Goal: Information Seeking & Learning: Learn about a topic

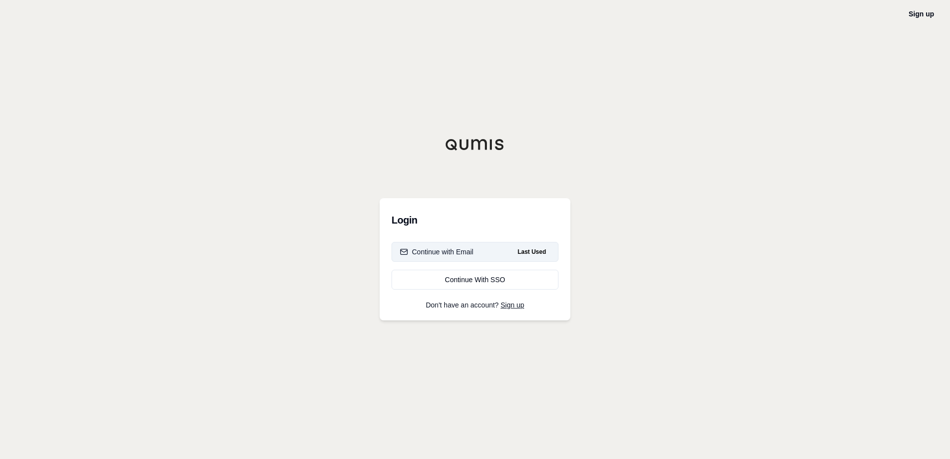
click at [438, 248] on div "Continue with Email" at bounding box center [437, 252] width 74 height 10
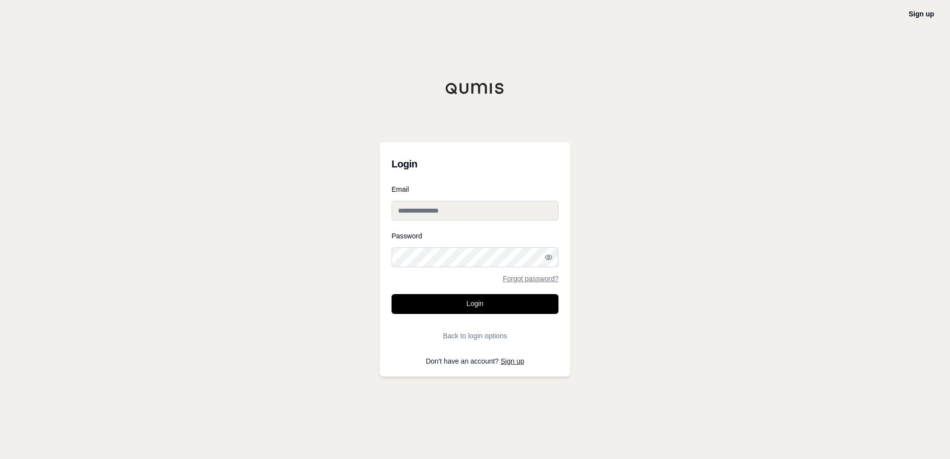
type input "**********"
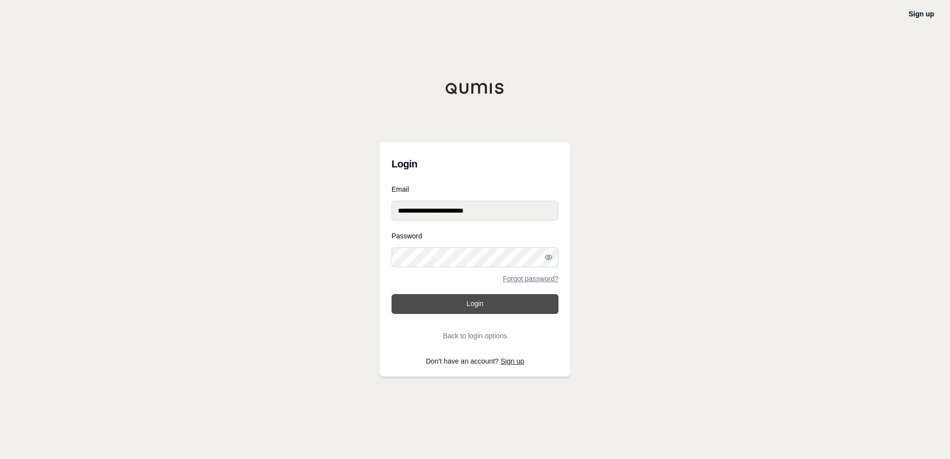
click at [447, 308] on button "Login" at bounding box center [475, 304] width 167 height 20
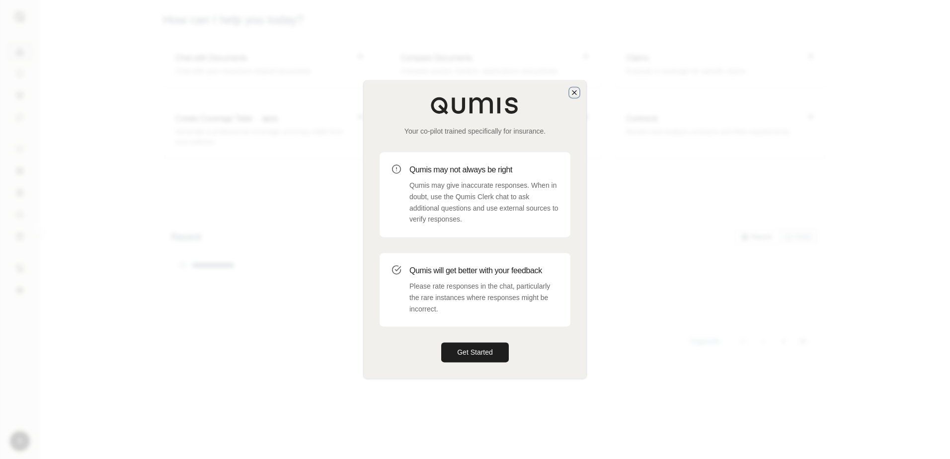
click at [573, 92] on icon "button" at bounding box center [575, 92] width 8 height 8
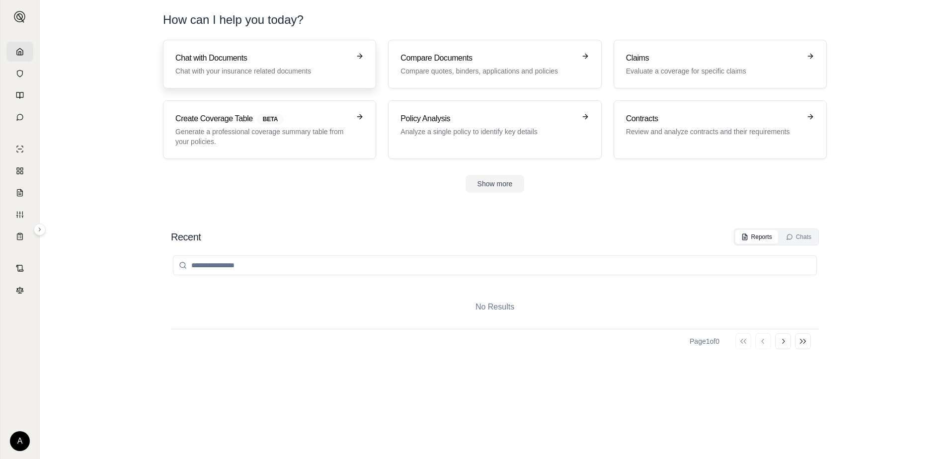
click at [295, 63] on h3 "Chat with Documents" at bounding box center [262, 58] width 174 height 12
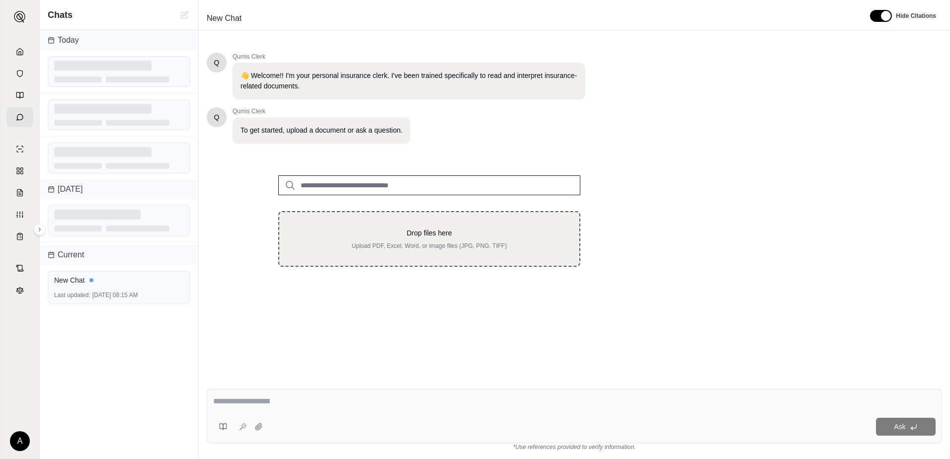
click at [403, 243] on p "Upload PDF, Excel, Word, or image files (JPG, PNG, TIFF)" at bounding box center [429, 246] width 268 height 8
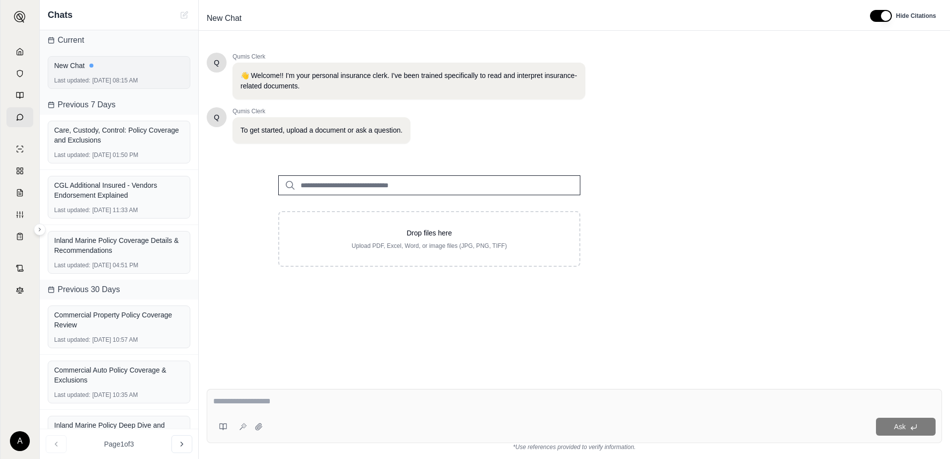
click at [81, 78] on span "Last updated:" at bounding box center [72, 81] width 36 height 8
click at [145, 80] on div "Last updated: [DATE] 08:15 AM" at bounding box center [119, 81] width 130 height 8
click at [93, 74] on div "New Chat Last updated: [DATE] 08:15 AM" at bounding box center [119, 72] width 143 height 33
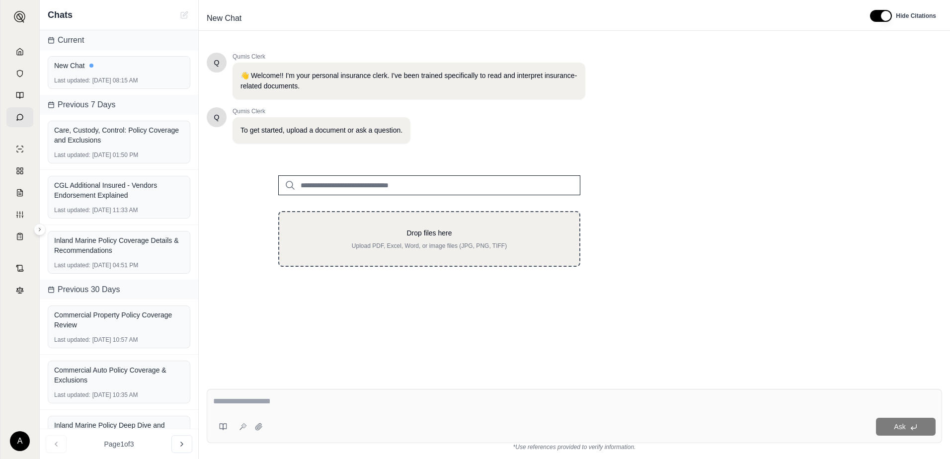
click at [385, 234] on p "Drop files here" at bounding box center [429, 233] width 268 height 10
type input "**********"
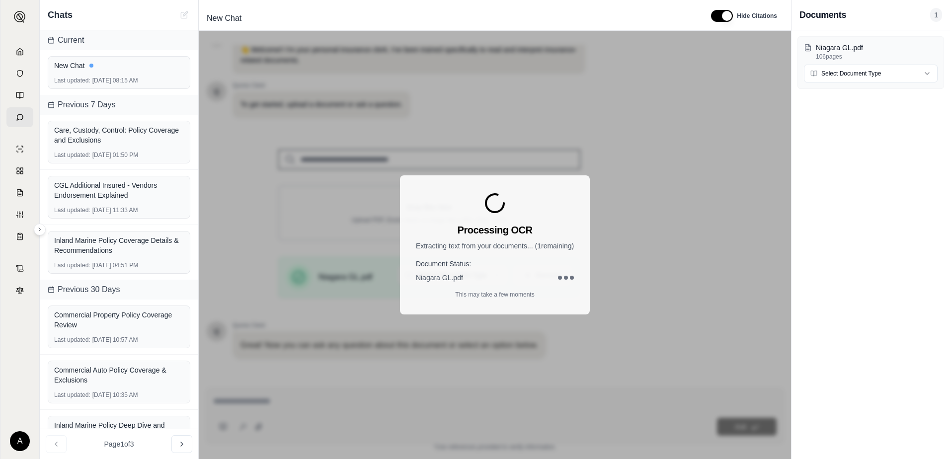
scroll to position [78, 0]
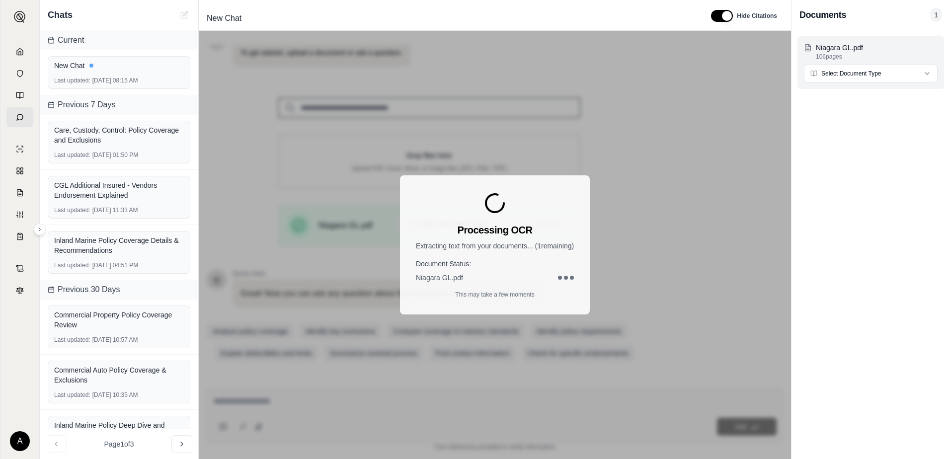
click at [898, 74] on html "A Chats Current New Chat Last updated: [DATE] 08:15 AM Previous 7 Days Care, Cu…" at bounding box center [475, 229] width 950 height 459
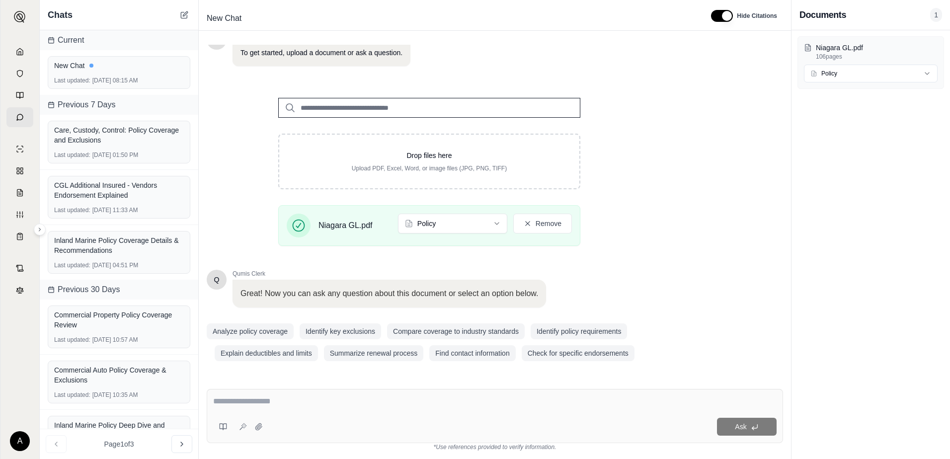
click at [247, 401] on textarea at bounding box center [495, 402] width 564 height 12
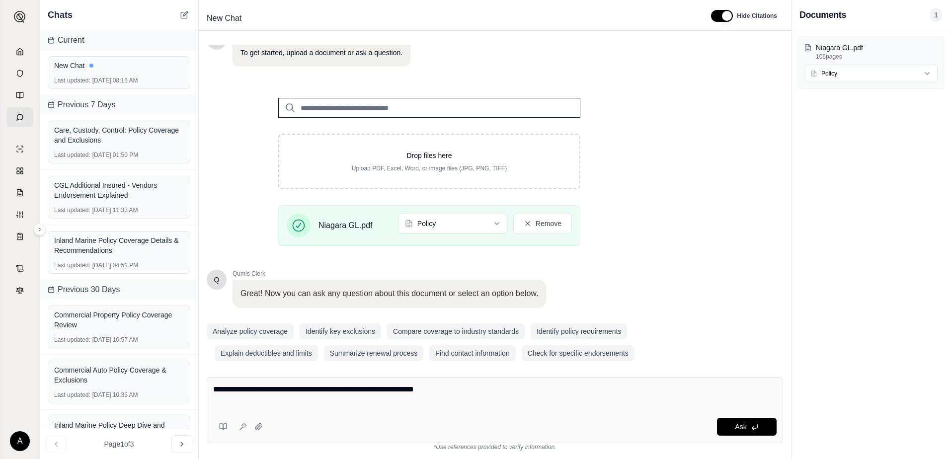
type textarea "**********"
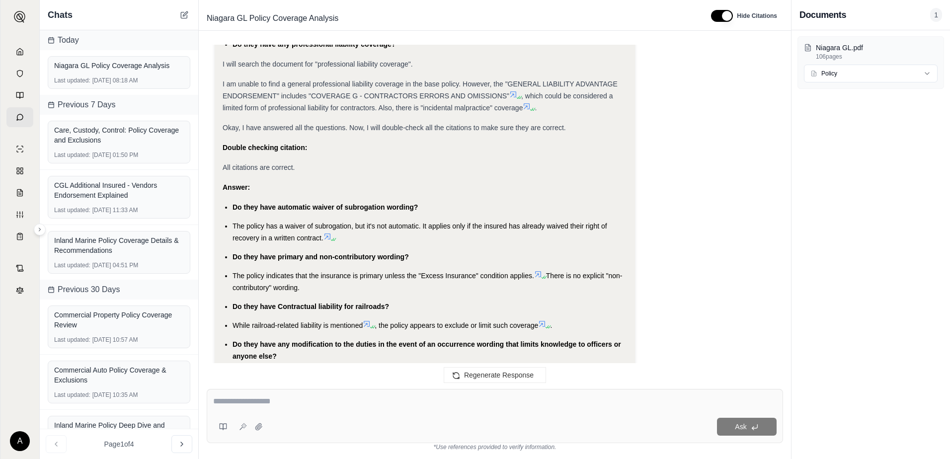
scroll to position [5106, 0]
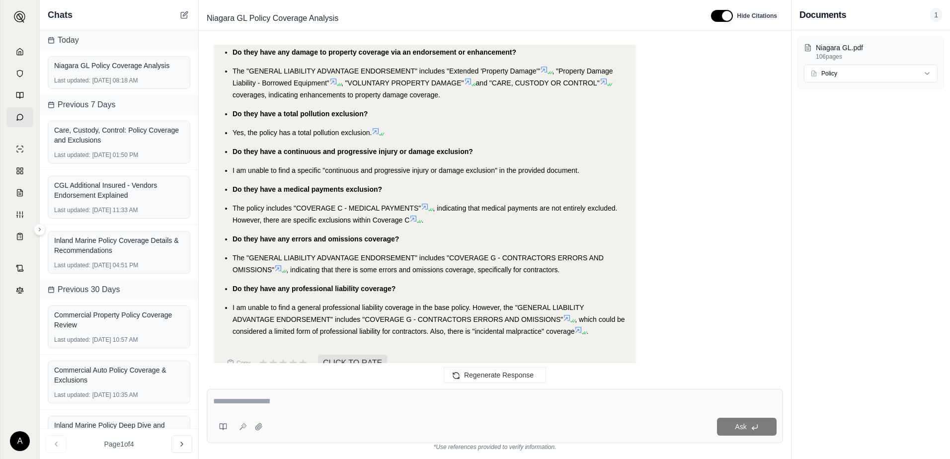
click at [328, 235] on span "Do they have any errors and omissions coverage?" at bounding box center [316, 239] width 167 height 8
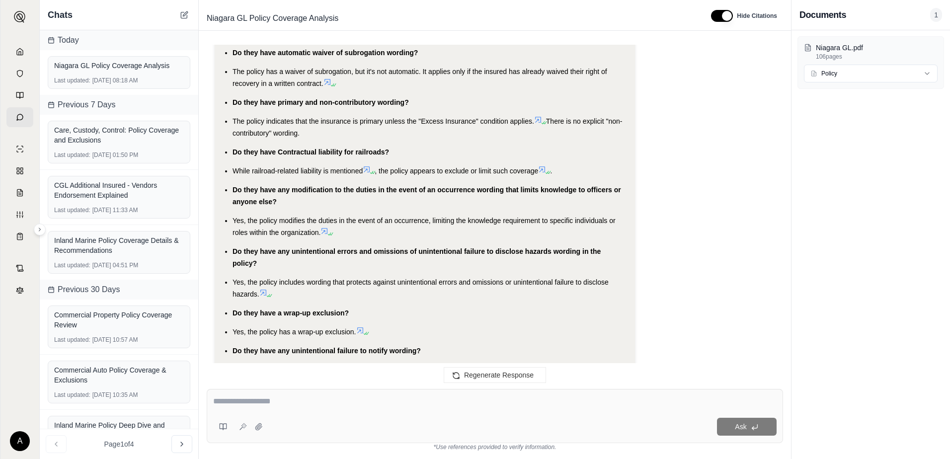
scroll to position [4013, 0]
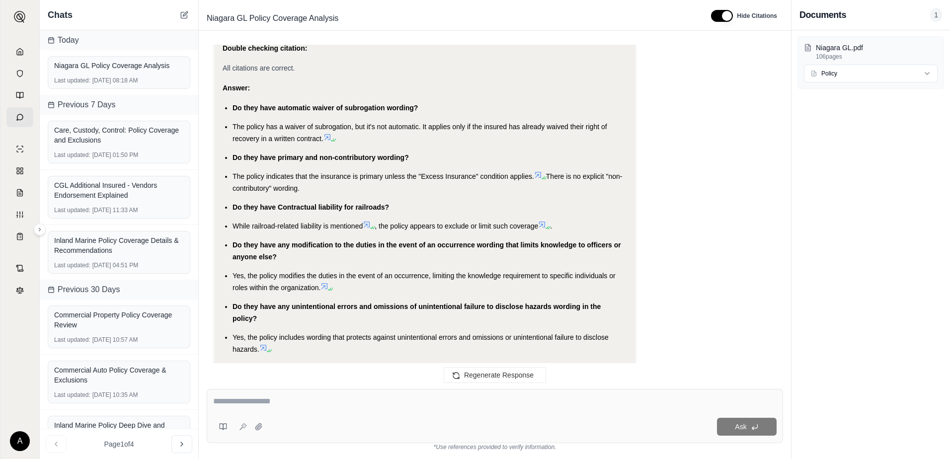
click at [329, 134] on icon at bounding box center [328, 137] width 6 height 6
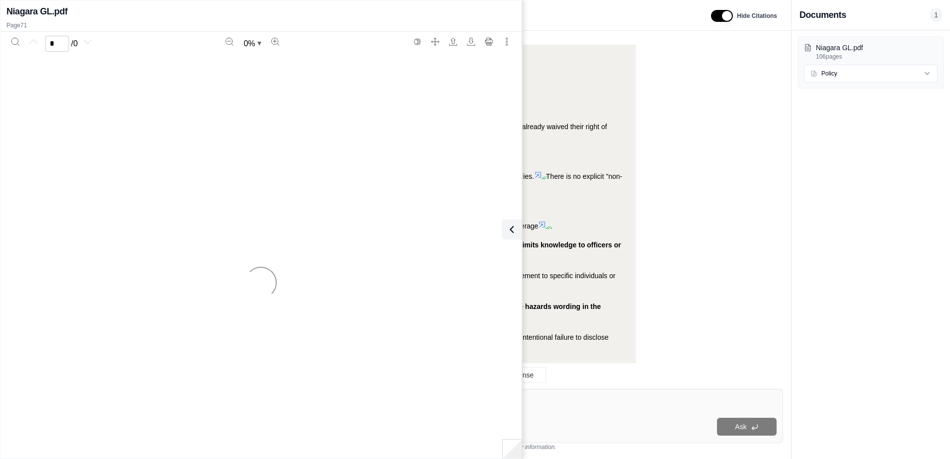
scroll to position [5106, 0]
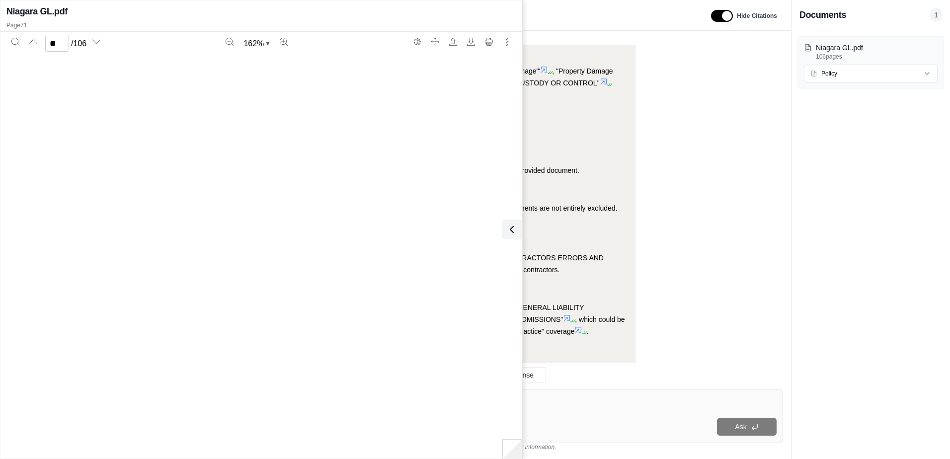
type input "**"
click at [513, 231] on icon at bounding box center [510, 230] width 12 height 12
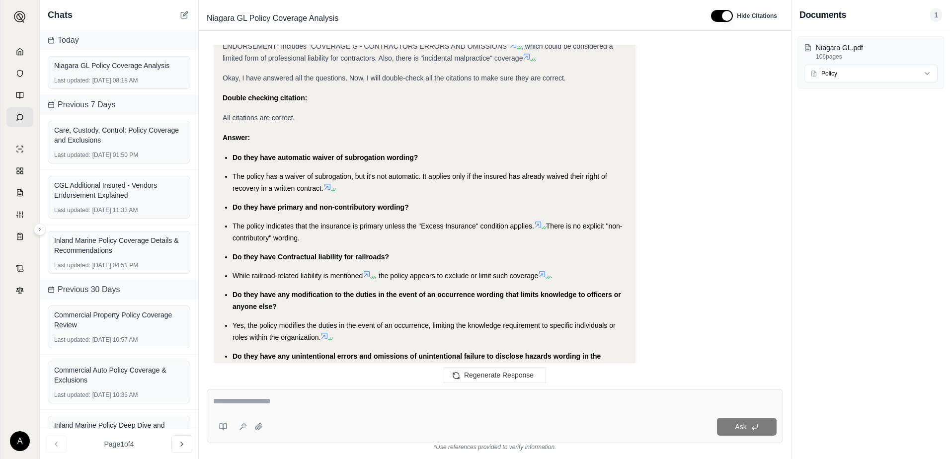
scroll to position [4013, 0]
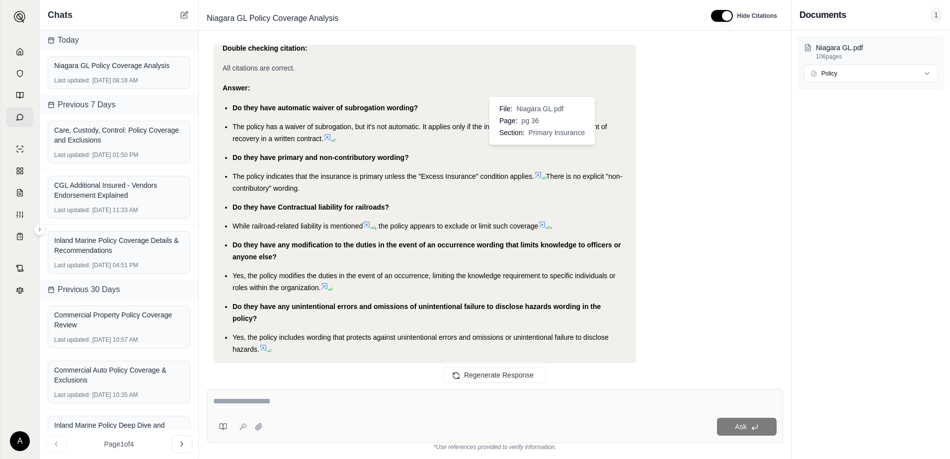
click at [540, 171] on icon at bounding box center [538, 175] width 8 height 8
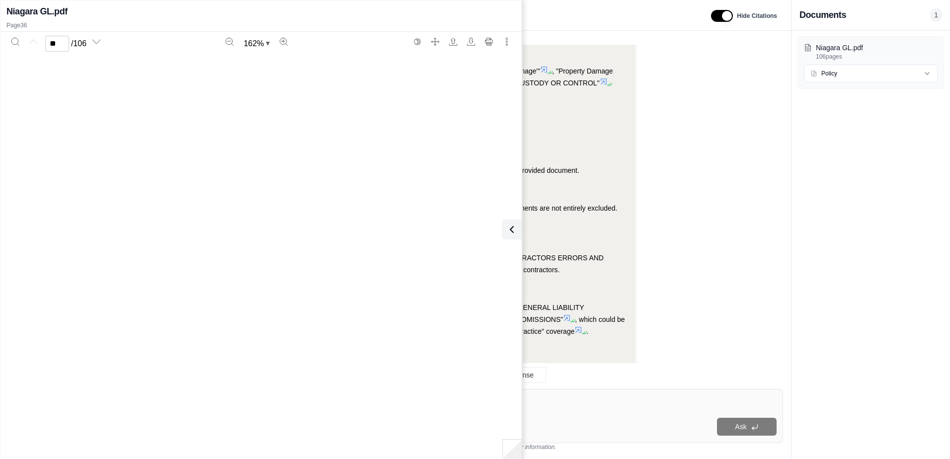
type input "**"
drag, startPoint x: 527, startPoint y: 149, endPoint x: 380, endPoint y: 147, distance: 147.1
click at [380, 147] on div "Page 36" at bounding box center [261, 372] width 494 height 639
click at [516, 230] on button at bounding box center [510, 230] width 20 height 20
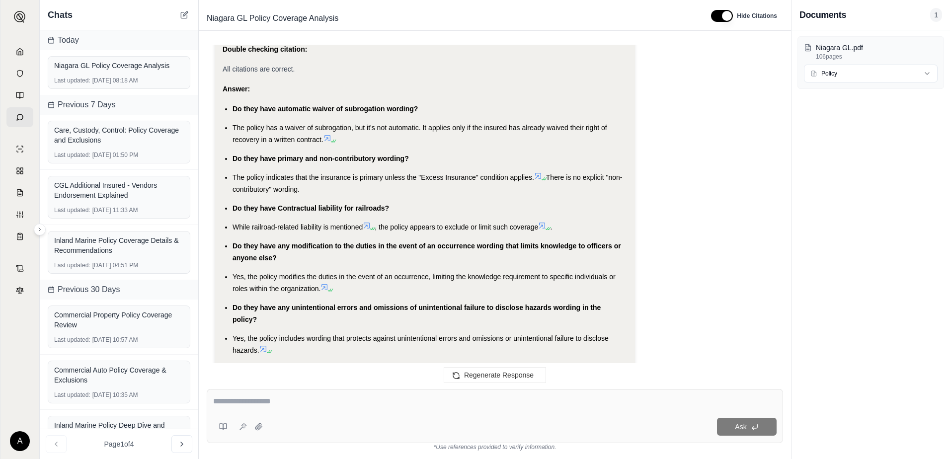
scroll to position [4013, 0]
click at [546, 222] on icon at bounding box center [543, 225] width 6 height 6
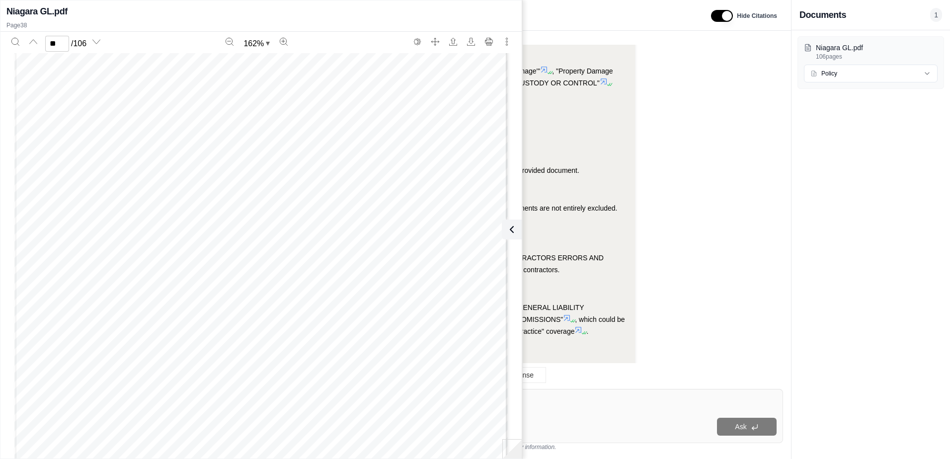
scroll to position [24430, 0]
type input "**"
click at [514, 228] on icon at bounding box center [510, 230] width 12 height 12
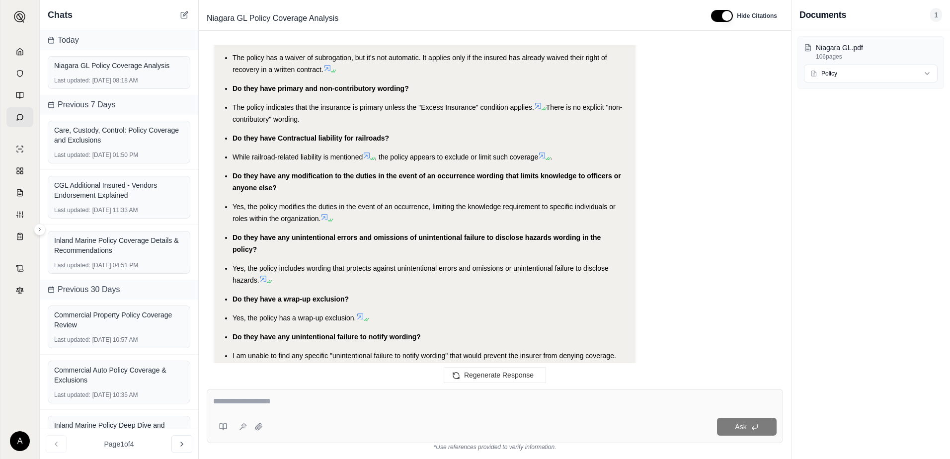
scroll to position [4112, 0]
